Goal: Task Accomplishment & Management: Manage account settings

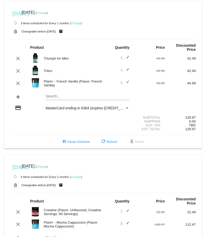
scroll to position [43, 0]
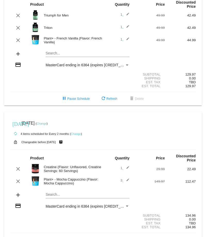
click at [47, 124] on link "Change" at bounding box center [42, 123] width 10 height 3
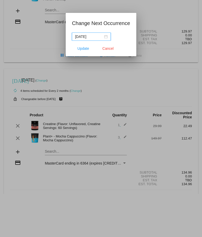
click at [107, 36] on div "[DATE]" at bounding box center [91, 37] width 33 height 6
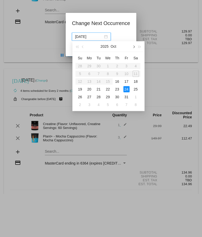
click at [135, 46] on button "button" at bounding box center [134, 46] width 6 height 10
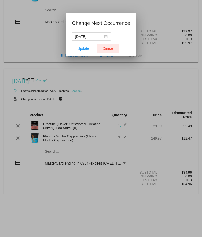
click at [107, 50] on span "Cancel" at bounding box center [107, 48] width 11 height 4
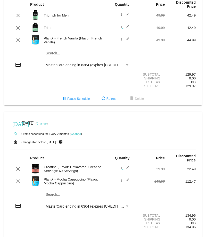
scroll to position [0, 0]
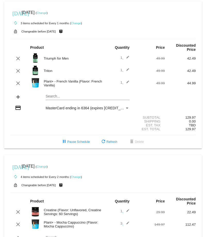
click at [47, 13] on link "Change" at bounding box center [42, 12] width 10 height 3
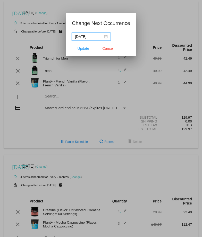
click at [104, 37] on div "[DATE]" at bounding box center [91, 37] width 33 height 6
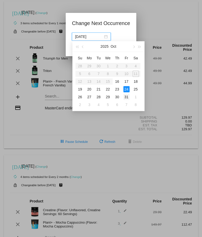
click at [126, 95] on div "31" at bounding box center [127, 97] width 6 height 6
type input "[DATE]"
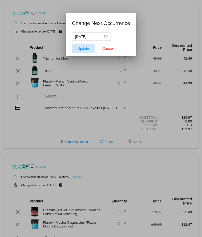
click at [86, 46] on span "Update" at bounding box center [84, 48] width 12 height 4
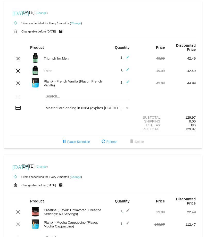
click at [47, 14] on link "Change" at bounding box center [42, 12] width 10 height 3
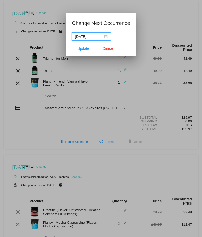
click at [106, 35] on div "[DATE]" at bounding box center [91, 37] width 33 height 6
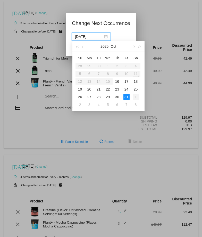
click at [135, 97] on div "1" at bounding box center [136, 97] width 6 height 6
type input "[DATE]"
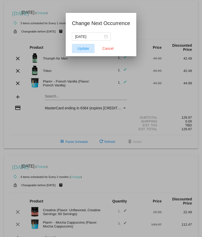
click at [86, 49] on span "Update" at bounding box center [84, 48] width 12 height 4
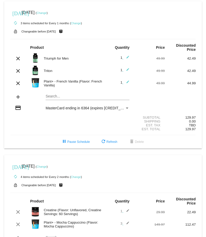
click at [47, 166] on link "Change" at bounding box center [42, 166] width 10 height 3
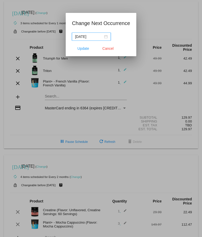
click at [105, 36] on div "[DATE]" at bounding box center [91, 37] width 33 height 6
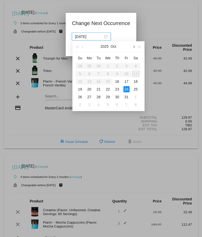
click at [133, 47] on span "button" at bounding box center [134, 47] width 3 height 3
click at [90, 64] on div "1" at bounding box center [89, 66] width 6 height 6
type input "[DATE]"
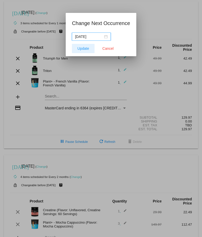
click at [85, 48] on span "Update" at bounding box center [84, 48] width 12 height 4
